Goal: Task Accomplishment & Management: Use online tool/utility

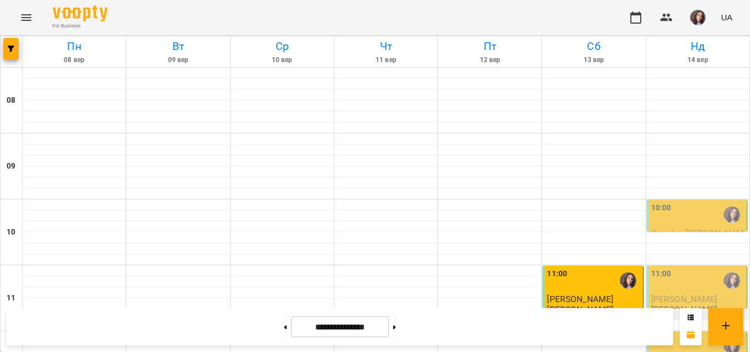
scroll to position [55, 0]
click at [666, 202] on div "10:00" at bounding box center [697, 214] width 93 height 25
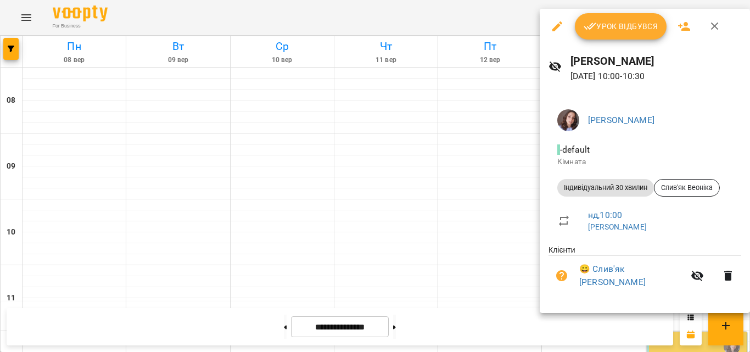
click at [628, 28] on span "Урок відбувся" at bounding box center [621, 26] width 75 height 13
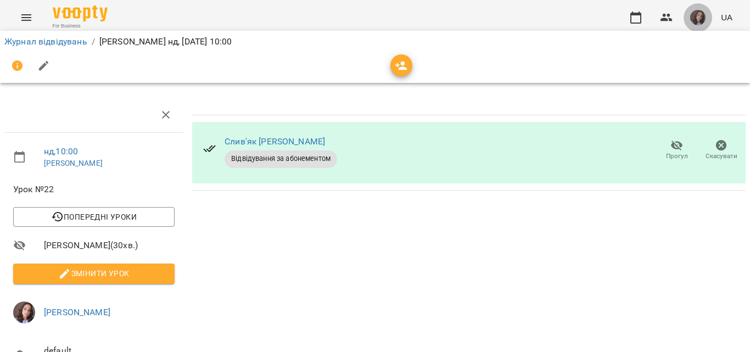
click at [690, 14] on button "button" at bounding box center [698, 17] width 29 height 29
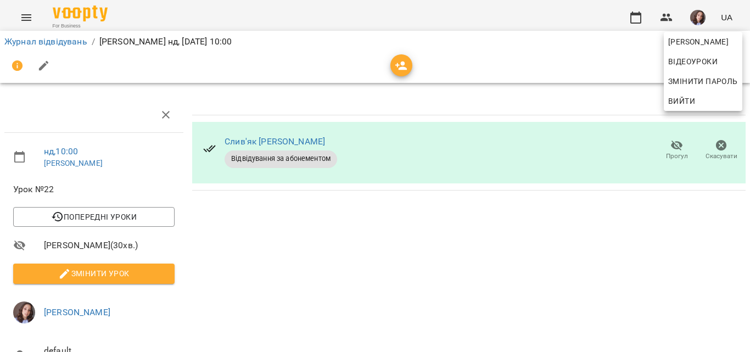
click at [643, 19] on div at bounding box center [375, 176] width 750 height 352
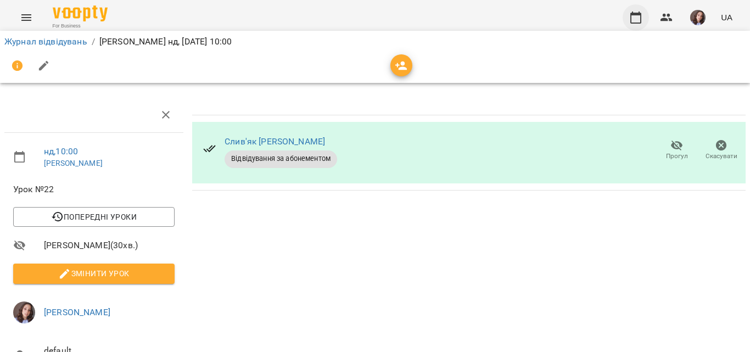
click at [641, 19] on icon "button" at bounding box center [635, 17] width 13 height 13
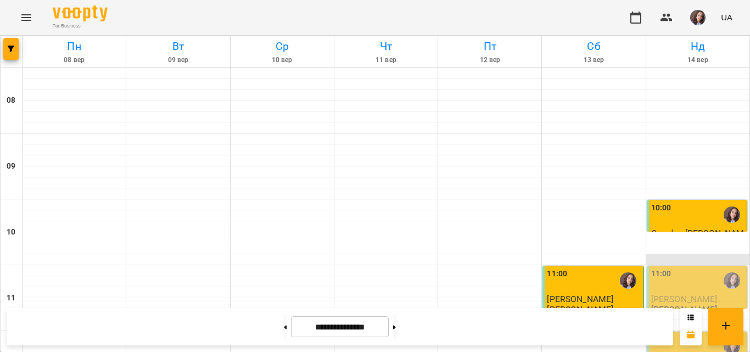
scroll to position [110, 0]
click at [673, 268] on div "11:00" at bounding box center [697, 280] width 93 height 25
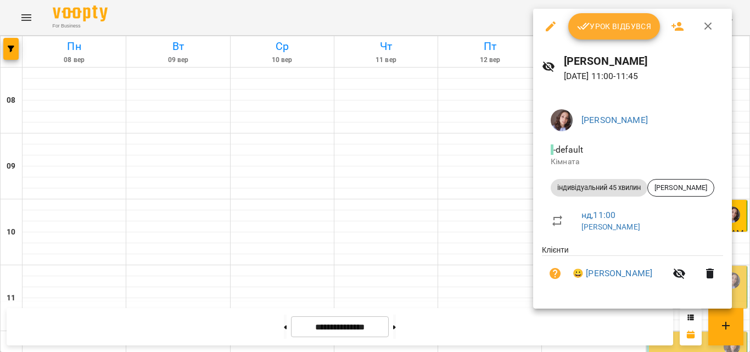
click at [587, 24] on icon "button" at bounding box center [583, 26] width 13 height 13
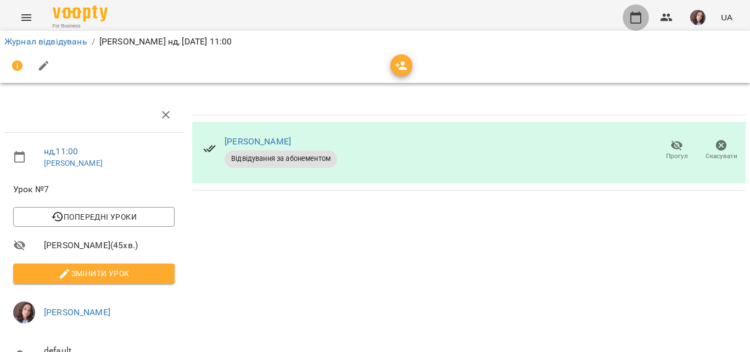
click at [626, 17] on button "button" at bounding box center [636, 17] width 26 height 26
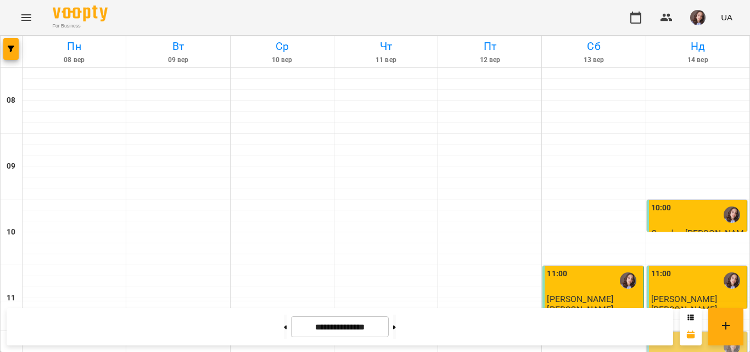
scroll to position [220, 0]
click at [695, 334] on div "12:00" at bounding box center [697, 346] width 93 height 25
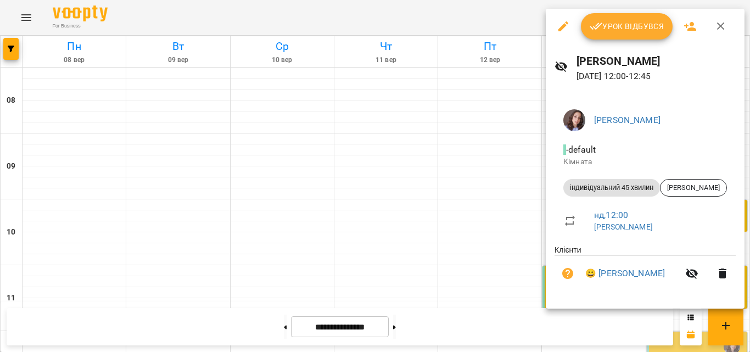
click at [632, 35] on button "Урок відбувся" at bounding box center [627, 26] width 92 height 26
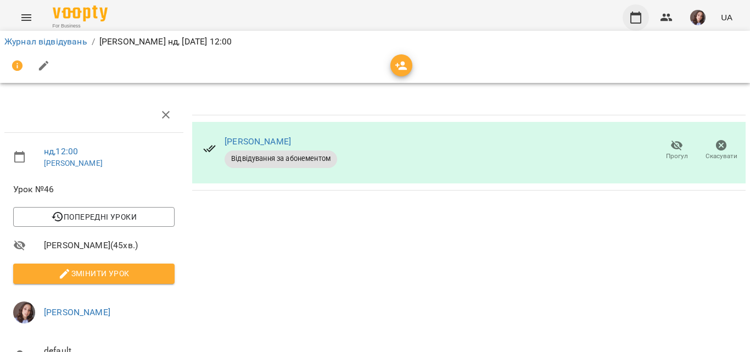
click at [641, 18] on icon "button" at bounding box center [635, 17] width 13 height 13
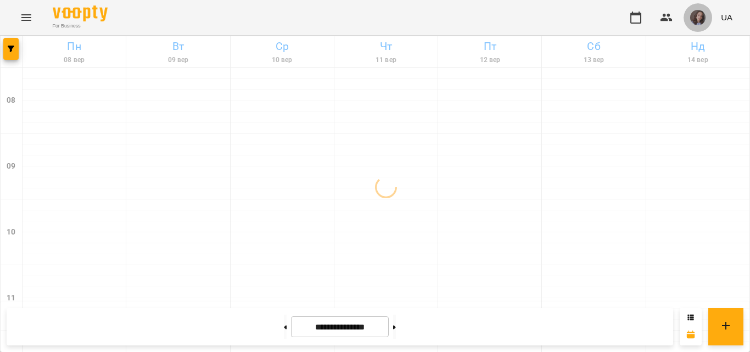
click at [703, 16] on img "button" at bounding box center [697, 17] width 15 height 15
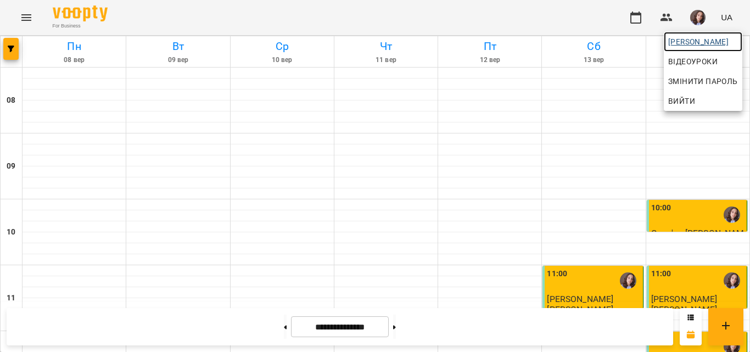
click at [706, 43] on span "[PERSON_NAME]" at bounding box center [703, 41] width 70 height 13
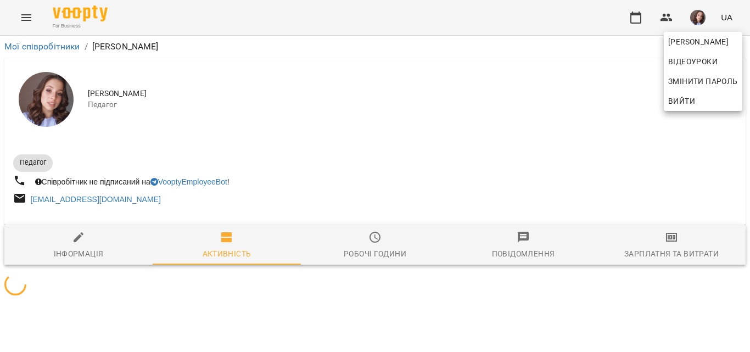
click at [676, 250] on div at bounding box center [375, 176] width 750 height 352
click at [676, 250] on div "[PERSON_NAME] Відеоуроки Змінити пароль Вийти" at bounding box center [375, 176] width 750 height 352
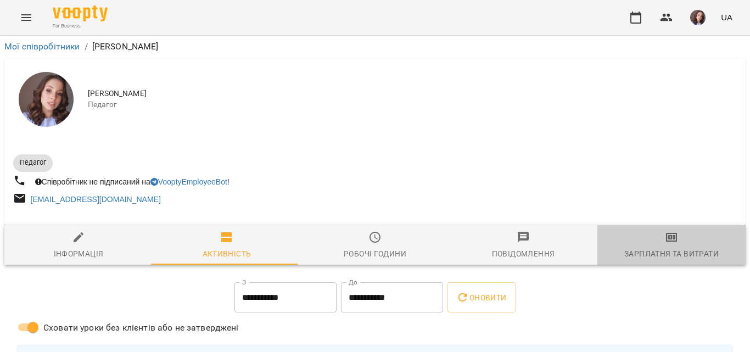
click at [674, 250] on div "Зарплатня та Витрати" at bounding box center [672, 253] width 94 height 13
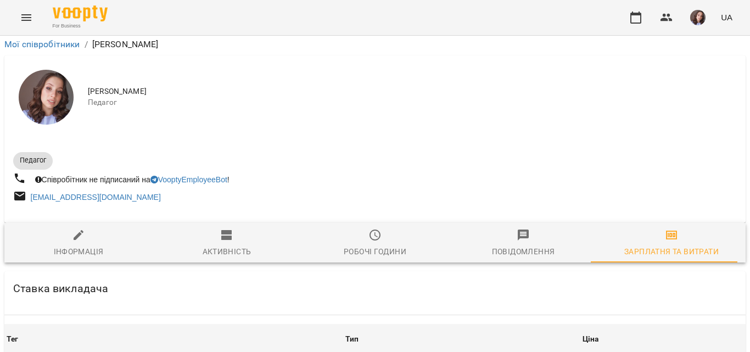
scroll to position [604, 0]
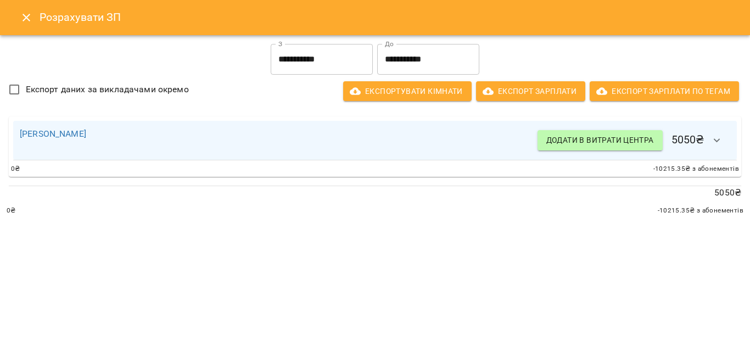
click at [286, 49] on input "**********" at bounding box center [322, 59] width 102 height 31
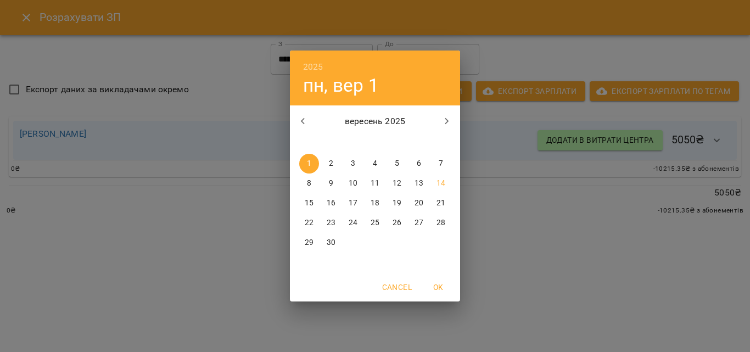
click at [358, 179] on span "10" at bounding box center [353, 183] width 20 height 11
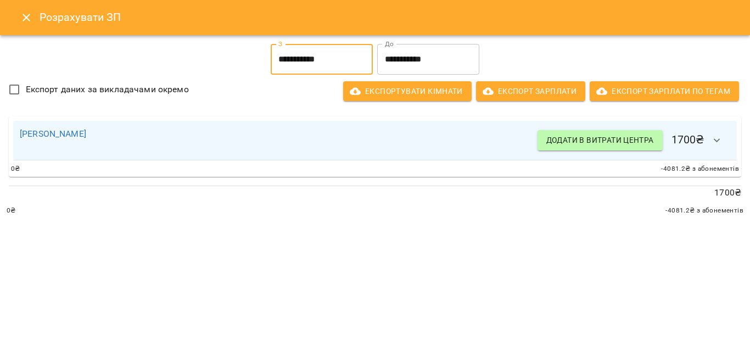
click at [307, 60] on input "**********" at bounding box center [322, 59] width 102 height 31
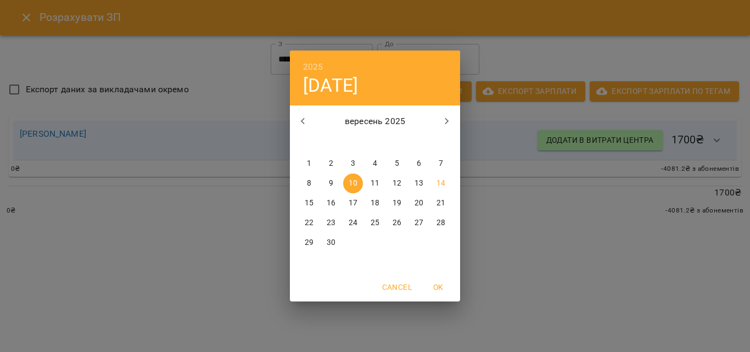
click at [375, 178] on p "11" at bounding box center [375, 183] width 9 height 11
type input "**********"
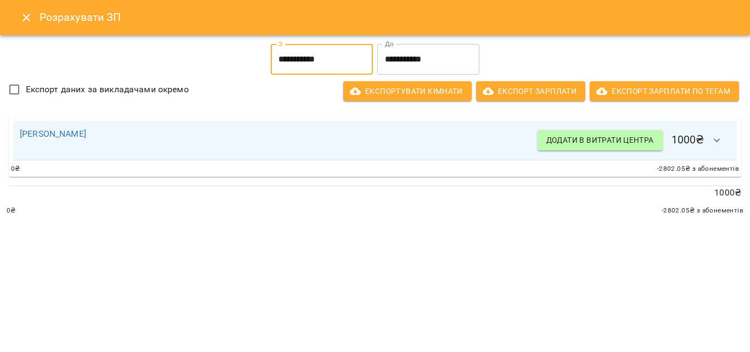
click at [714, 139] on icon "button" at bounding box center [717, 140] width 13 height 13
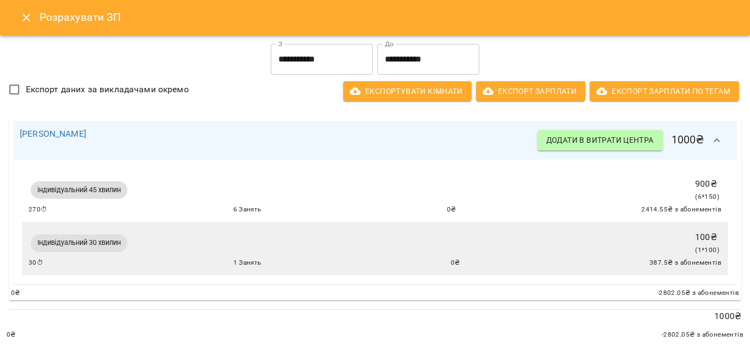
scroll to position [0, 0]
